Goal: Task Accomplishment & Management: Use online tool/utility

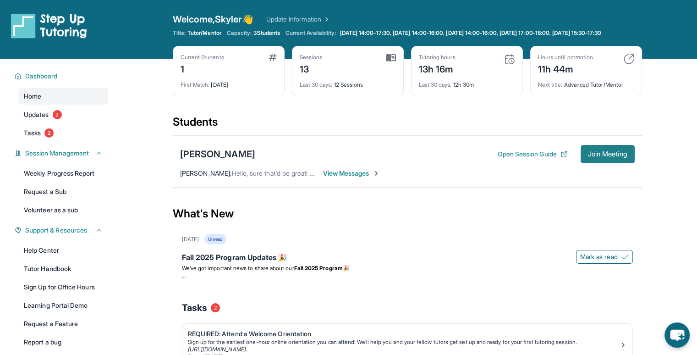
click at [591, 157] on span "Join Meeting" at bounding box center [607, 154] width 39 height 6
